Goal: Complete application form: Complete application form

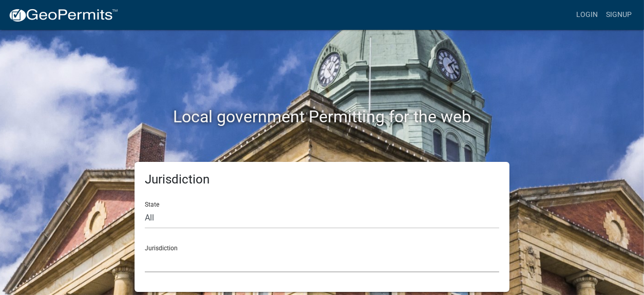
click at [196, 261] on select "[GEOGRAPHIC_DATA], [US_STATE] [GEOGRAPHIC_DATA], [US_STATE][PERSON_NAME][GEOGRA…" at bounding box center [322, 261] width 354 height 21
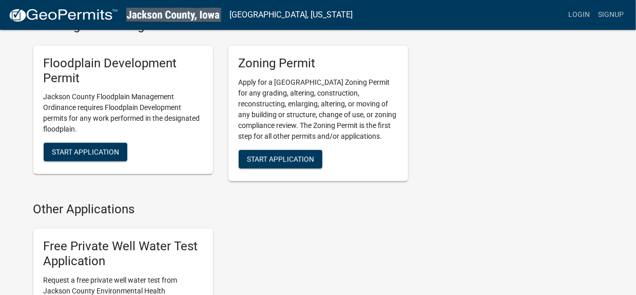
scroll to position [420, 0]
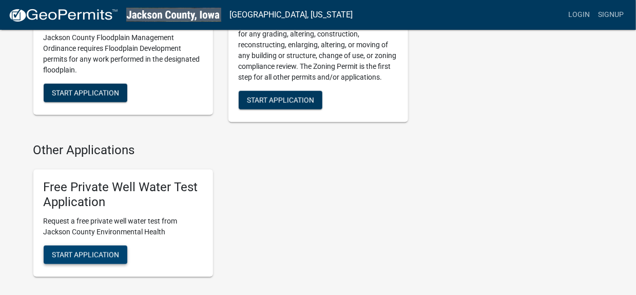
click at [104, 257] on span "Start Application" at bounding box center [85, 254] width 67 height 8
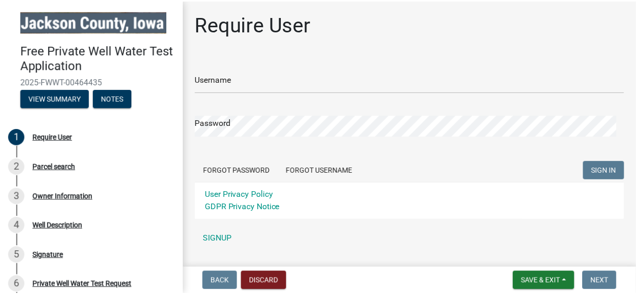
scroll to position [25, 0]
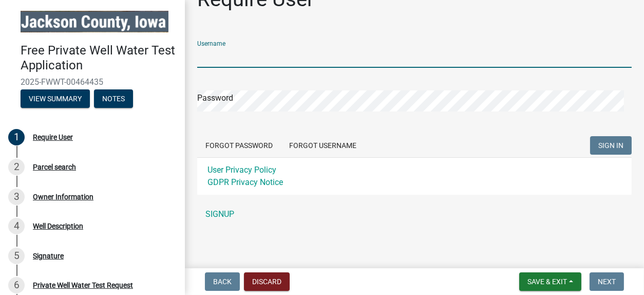
click at [258, 61] on input "Username" at bounding box center [414, 57] width 434 height 21
type input "skimom5"
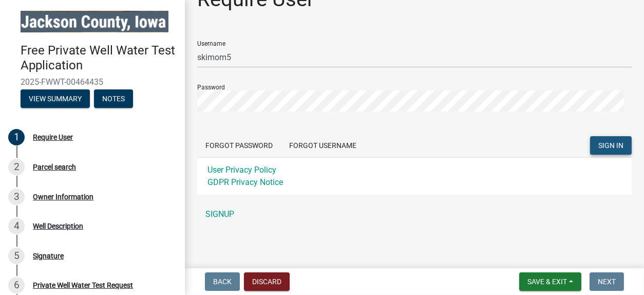
click at [604, 147] on span "SIGN IN" at bounding box center [610, 145] width 25 height 8
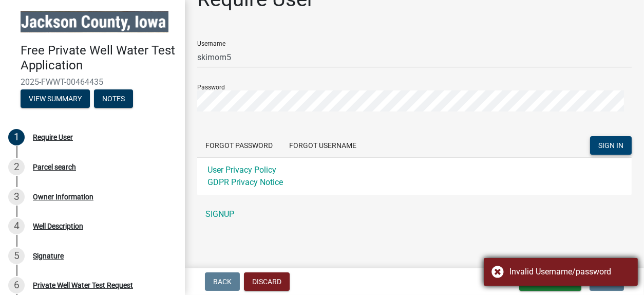
click at [496, 275] on div "Invalid Username/password" at bounding box center [561, 272] width 154 height 28
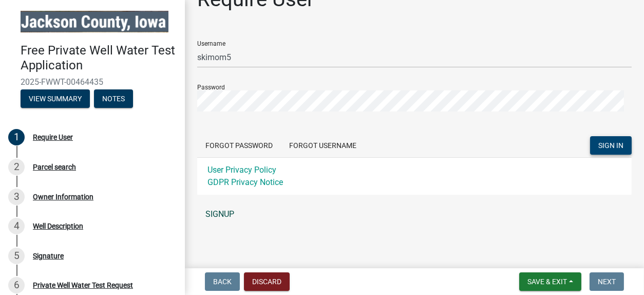
click at [222, 216] on link "SIGNUP" at bounding box center [414, 214] width 434 height 21
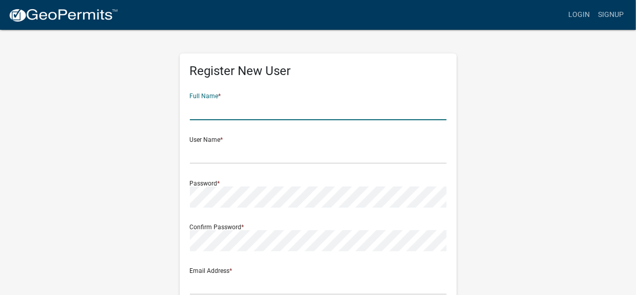
click at [251, 117] on input "text" at bounding box center [318, 109] width 257 height 21
type input "[PERSON_NAME]"
type input "[EMAIL_ADDRESS][DOMAIN_NAME]"
type input "[STREET_ADDRESS]"
type input "Moline"
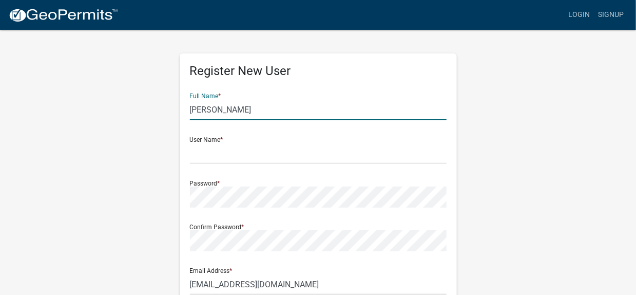
type input "[US_STATE]"
type input "61265"
type input "3092367574"
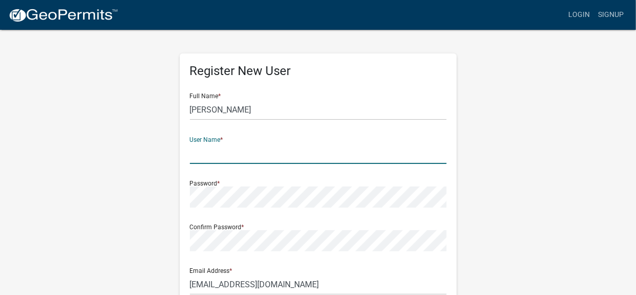
click at [250, 155] on input "text" at bounding box center [318, 153] width 257 height 21
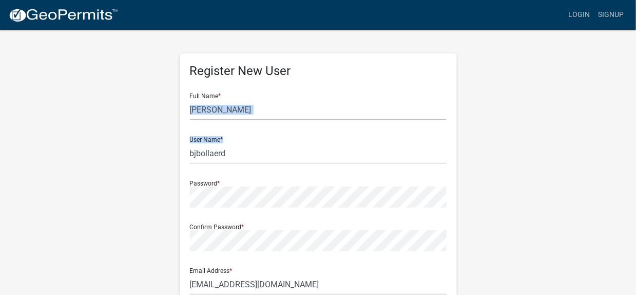
drag, startPoint x: 636, startPoint y: 107, endPoint x: 639, endPoint y: 147, distance: 39.7
click at [636, 147] on html "Internet Explorer does NOT work with GeoPermits. Get a new browser for more sec…" at bounding box center [318, 147] width 636 height 295
click at [248, 154] on input "bjbollaerd" at bounding box center [318, 153] width 257 height 21
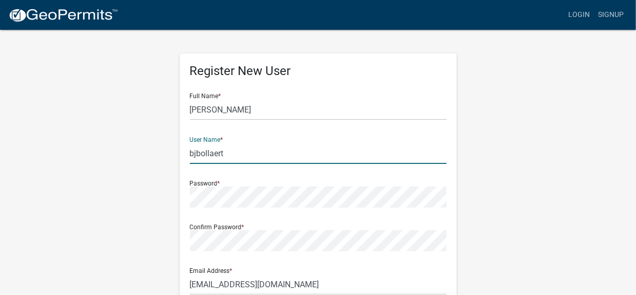
type input "bjbollaert"
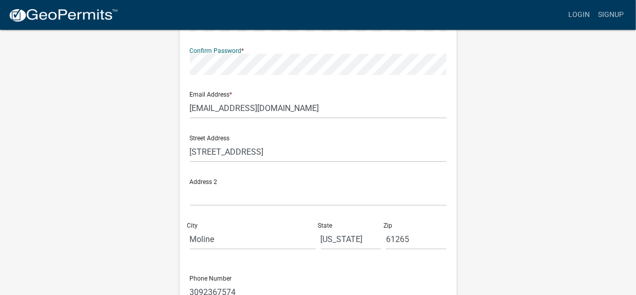
scroll to position [193, 0]
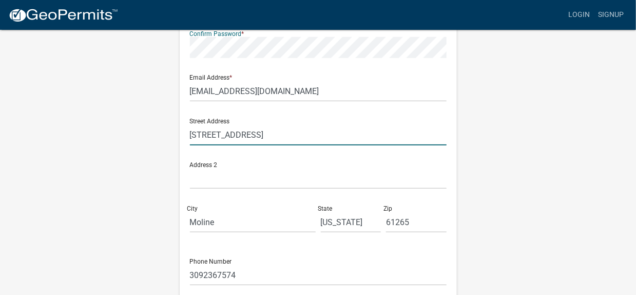
click at [298, 142] on input "[STREET_ADDRESS]" at bounding box center [318, 134] width 257 height 21
type input "3"
type input "[STREET_ADDRESS]"
click at [273, 222] on input "Moline" at bounding box center [253, 222] width 126 height 21
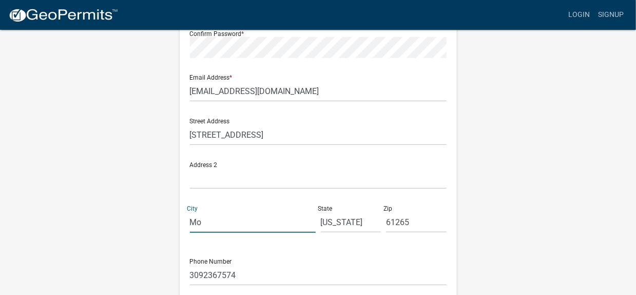
type input "M"
type input "Maquoketa"
click at [351, 224] on input "[US_STATE]" at bounding box center [351, 222] width 61 height 21
type input "I"
type input "IA"
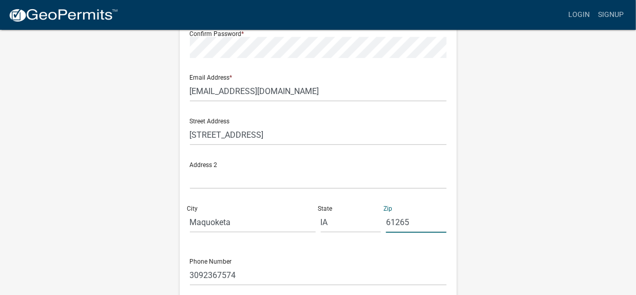
click at [423, 220] on input "61265" at bounding box center [416, 222] width 61 height 21
type input "6"
type input "52060"
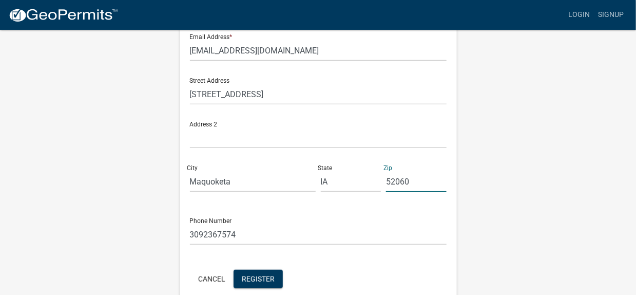
scroll to position [283, 0]
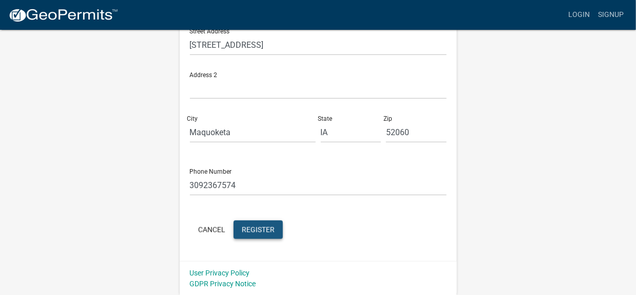
click at [264, 223] on button "Register" at bounding box center [258, 229] width 49 height 18
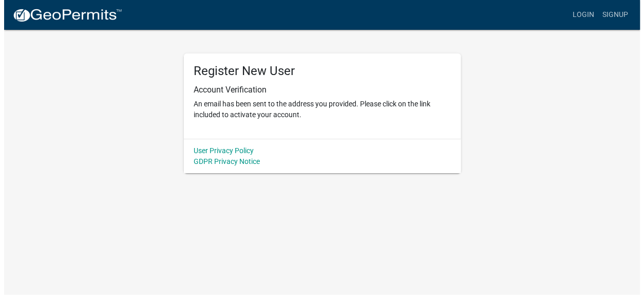
scroll to position [0, 0]
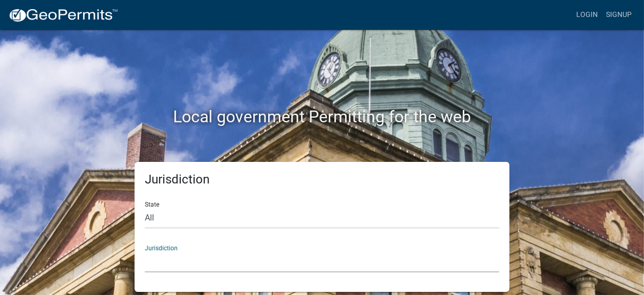
click at [490, 261] on select "[GEOGRAPHIC_DATA], [US_STATE] [GEOGRAPHIC_DATA], [US_STATE][PERSON_NAME][GEOGRA…" at bounding box center [322, 261] width 354 height 21
